Goal: Find specific page/section

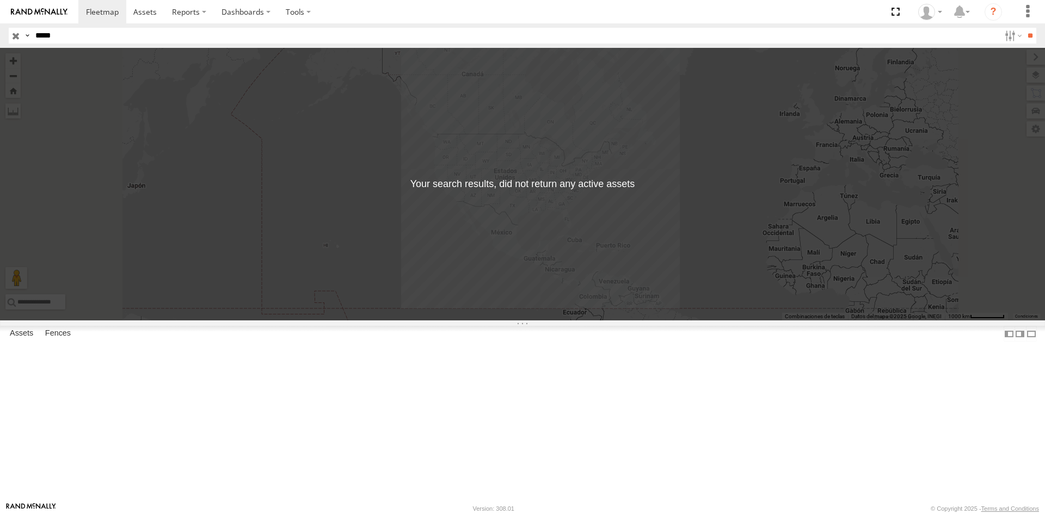
drag, startPoint x: 63, startPoint y: 36, endPoint x: 28, endPoint y: 38, distance: 34.9
click at [28, 38] on div "Search Query Asset ID Asset Label Registration Manufacturer Model VIN Job ID Dr…" at bounding box center [516, 36] width 1015 height 16
type input "*****"
click at [1023, 28] on input "**" at bounding box center [1029, 36] width 13 height 16
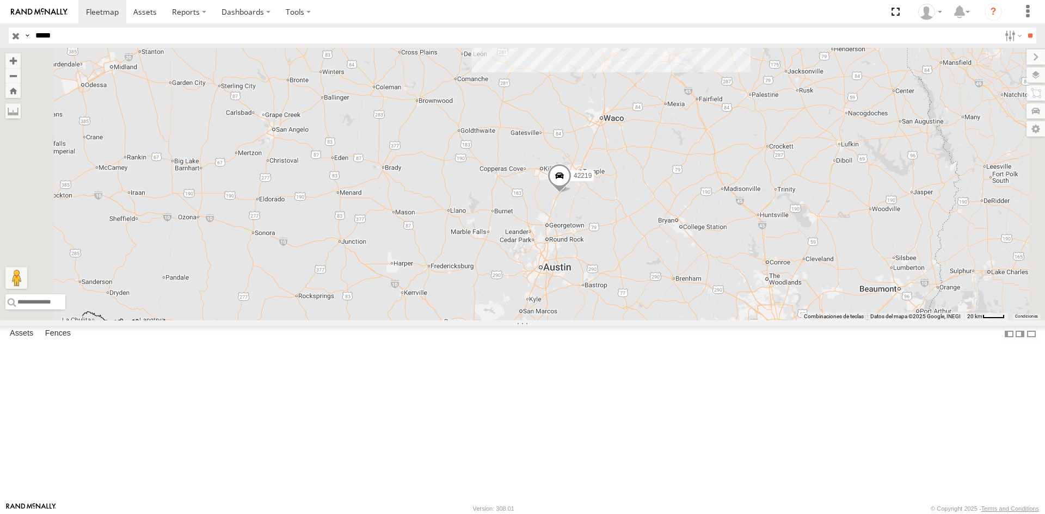
click at [571, 193] on span at bounding box center [559, 178] width 24 height 29
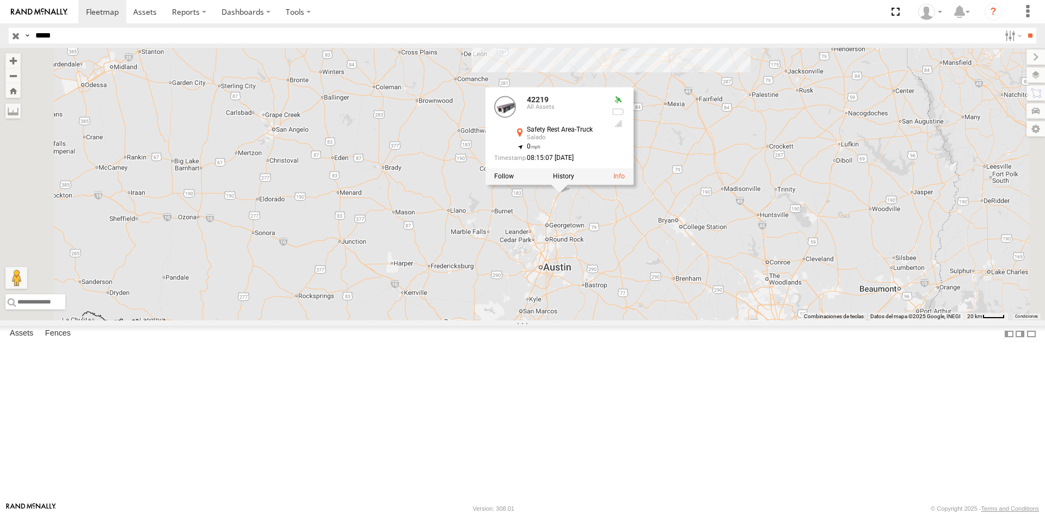
click at [0, 0] on div "42219 All Assets Safety Rest Area-Truck Salado 30.91234 -97.55334" at bounding box center [0, 0] width 0 height 0
drag, startPoint x: 64, startPoint y: 36, endPoint x: 27, endPoint y: 39, distance: 37.6
click at [27, 39] on div "Search Query Asset ID Asset Label Registration Manufacturer Model VIN Job ID Dr…" at bounding box center [516, 36] width 1015 height 16
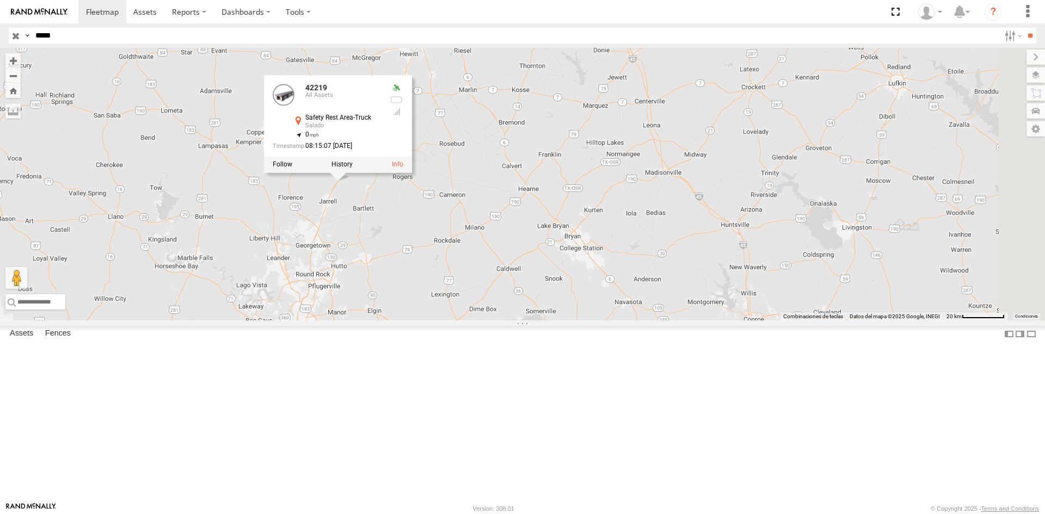
drag, startPoint x: 764, startPoint y: 246, endPoint x: 339, endPoint y: 396, distance: 450.5
click at [339, 320] on div "42219 42219 All Assets Safety Rest Area-Truck Salado 30.91234 , -97.55334 0 08:…" at bounding box center [522, 184] width 1045 height 273
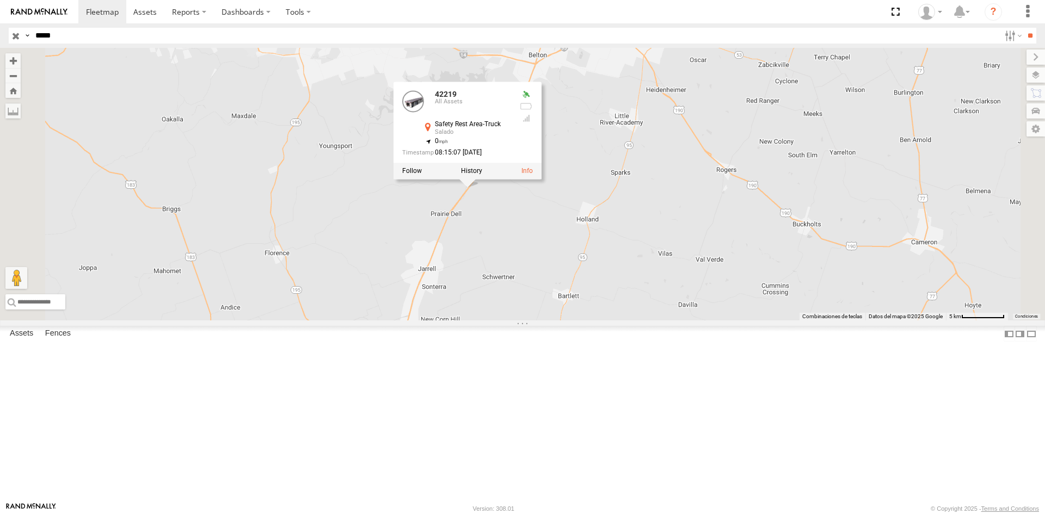
drag, startPoint x: 648, startPoint y: 260, endPoint x: 577, endPoint y: 433, distance: 187.3
click at [577, 320] on div "42219 42219 All Assets Safety Rest Area-Truck Salado 30.91234 , -97.55334 0 08:…" at bounding box center [522, 184] width 1045 height 273
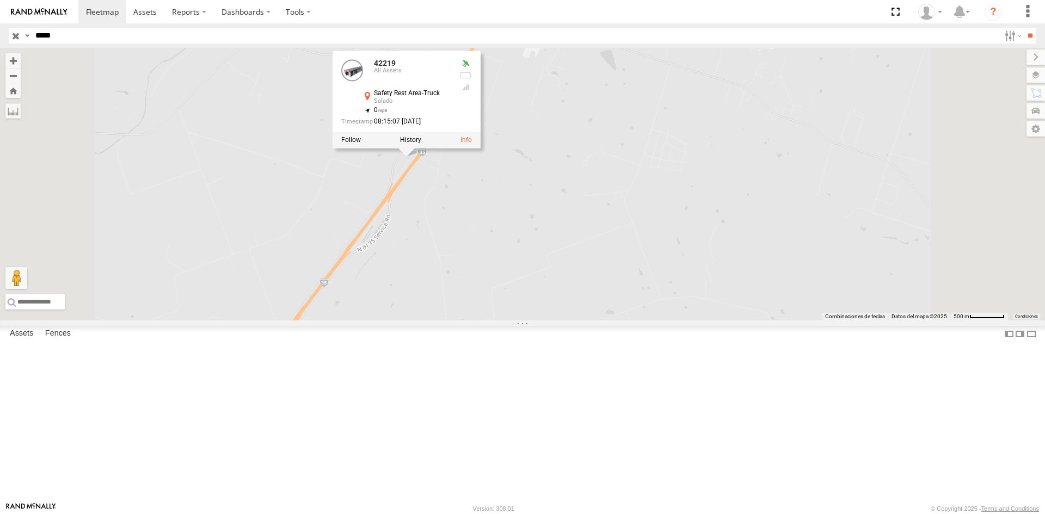
drag, startPoint x: 621, startPoint y: 180, endPoint x: 600, endPoint y: 350, distance: 172.1
click at [600, 320] on div "42219 42219 All Assets Safety Rest Area-Truck Salado 30.91234 , -97.55334 0 08:…" at bounding box center [522, 184] width 1045 height 273
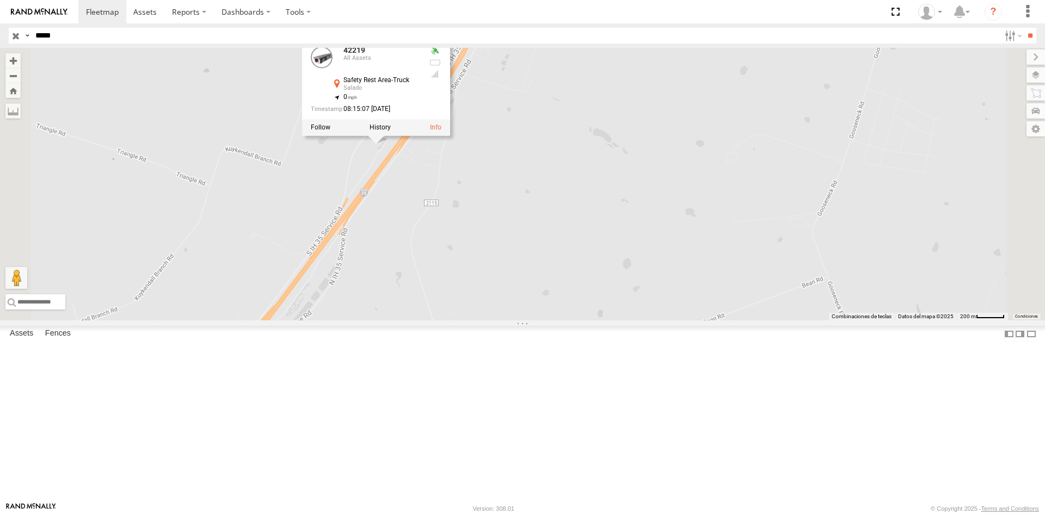
drag, startPoint x: 554, startPoint y: 225, endPoint x: 603, endPoint y: 312, distance: 100.3
click at [603, 312] on div "42219 42219 All Assets Safety Rest Area-Truck Salado 30.91234 , -97.55334 0 08:…" at bounding box center [522, 184] width 1045 height 273
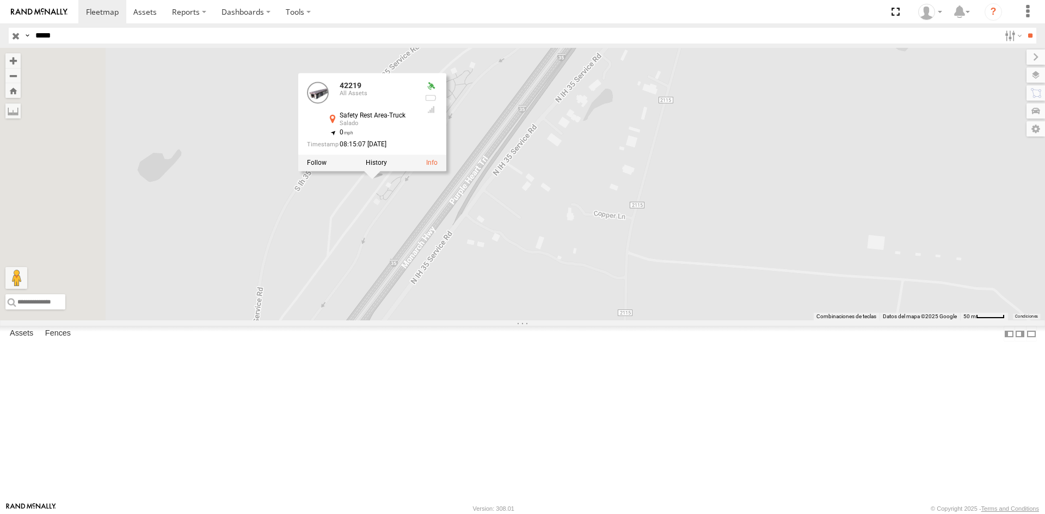
drag, startPoint x: 505, startPoint y: 282, endPoint x: 584, endPoint y: 389, distance: 133.1
click at [583, 320] on div "42219 42219 All Assets Safety Rest Area-Truck Salado 30.91234 , -97.55334 0 08:…" at bounding box center [522, 184] width 1045 height 273
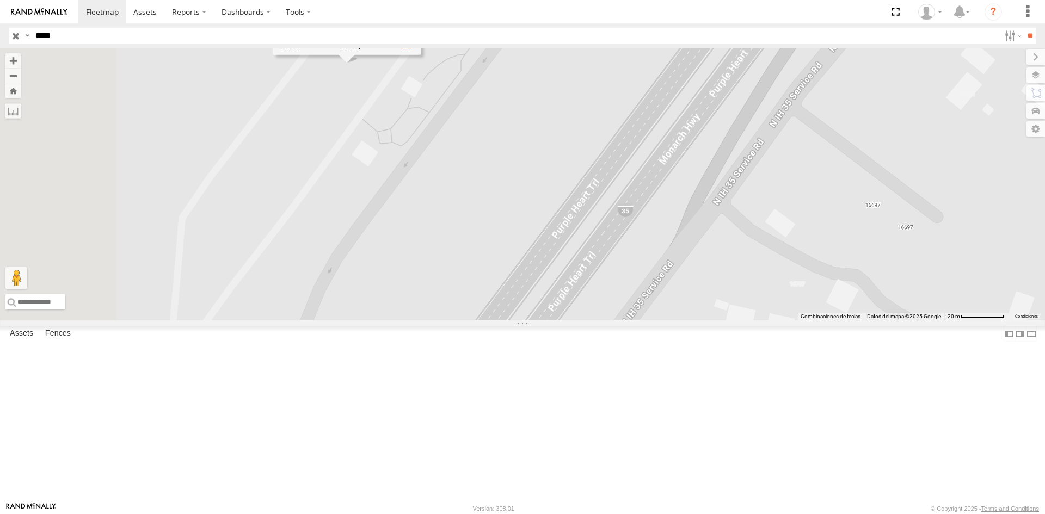
drag, startPoint x: 549, startPoint y: 264, endPoint x: 648, endPoint y: 430, distance: 193.0
click at [648, 320] on div "42219 42219 All Assets Safety Rest Area-Truck Salado 30.91234 , -97.55334 0 08:…" at bounding box center [522, 184] width 1045 height 273
click at [1036, 78] on label at bounding box center [1025, 74] width 40 height 15
click at [1005, 73] on label at bounding box center [1025, 74] width 40 height 15
click at [0, 0] on span "Basemaps" at bounding box center [0, 0] width 0 height 0
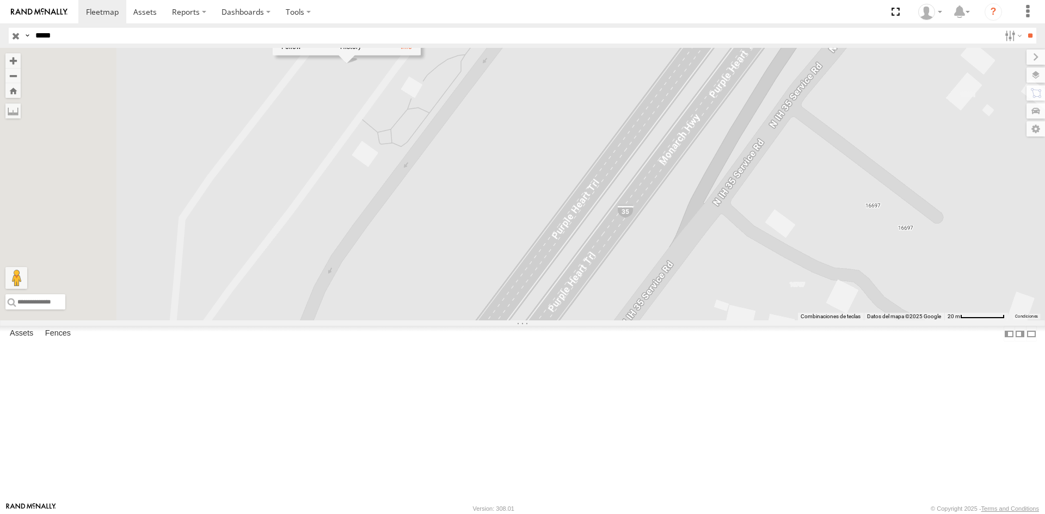
click at [0, 0] on span "Satellite" at bounding box center [0, 0] width 0 height 0
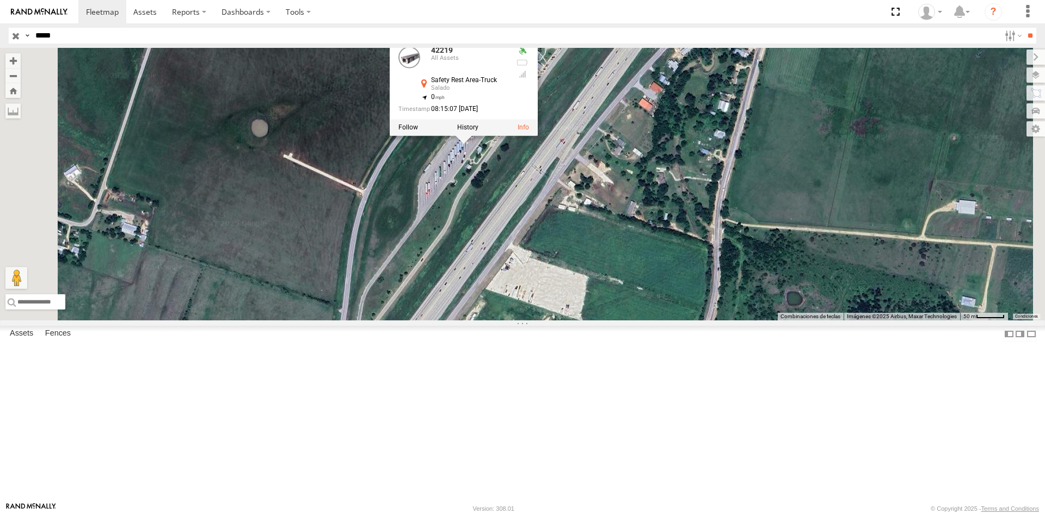
click at [17, 38] on input "button" at bounding box center [16, 36] width 14 height 16
